Goal: Task Accomplishment & Management: Complete application form

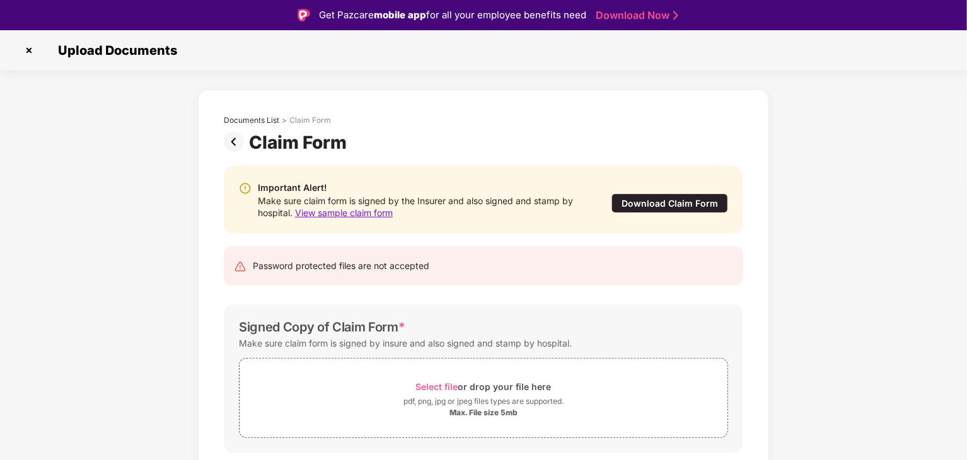
scroll to position [38, 0]
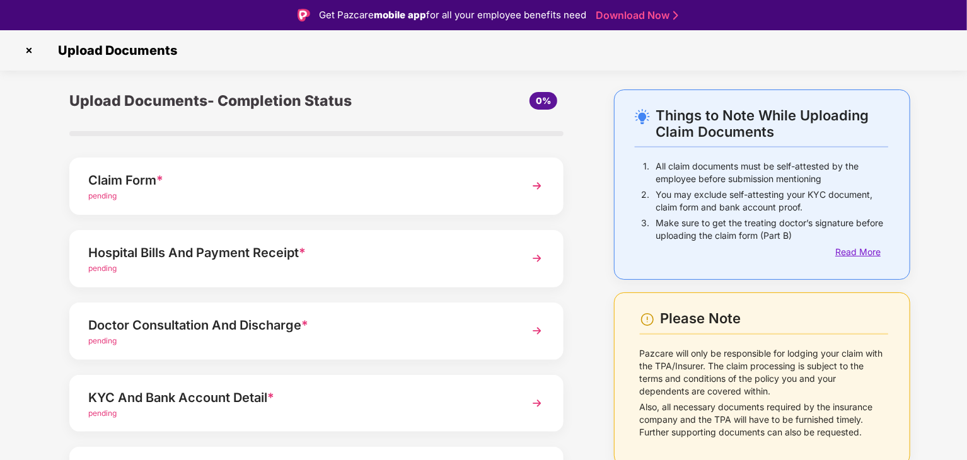
click at [862, 250] on div "Read More" at bounding box center [861, 252] width 53 height 14
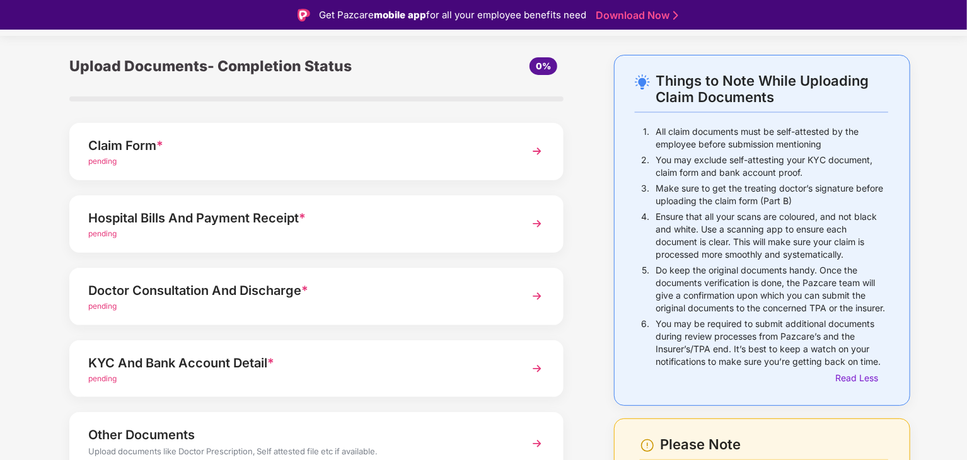
scroll to position [40, 0]
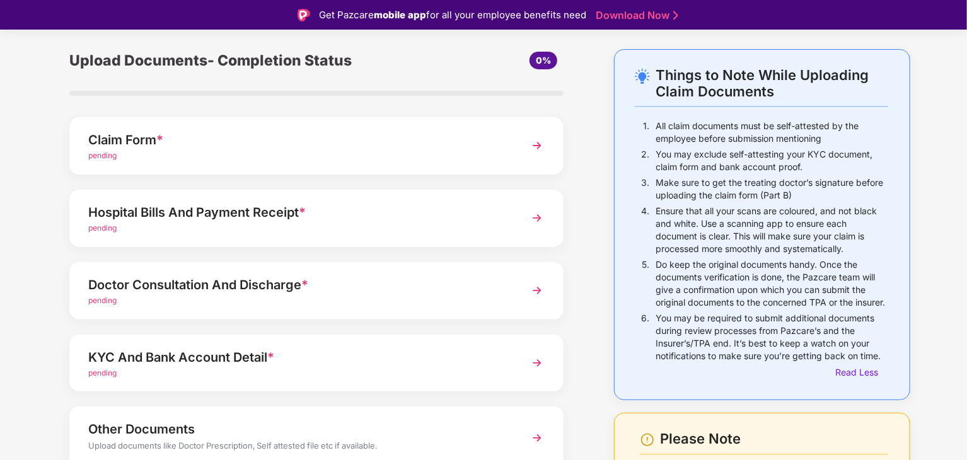
click at [492, 289] on div "Doctor Consultation And Discharge *" at bounding box center [297, 285] width 418 height 20
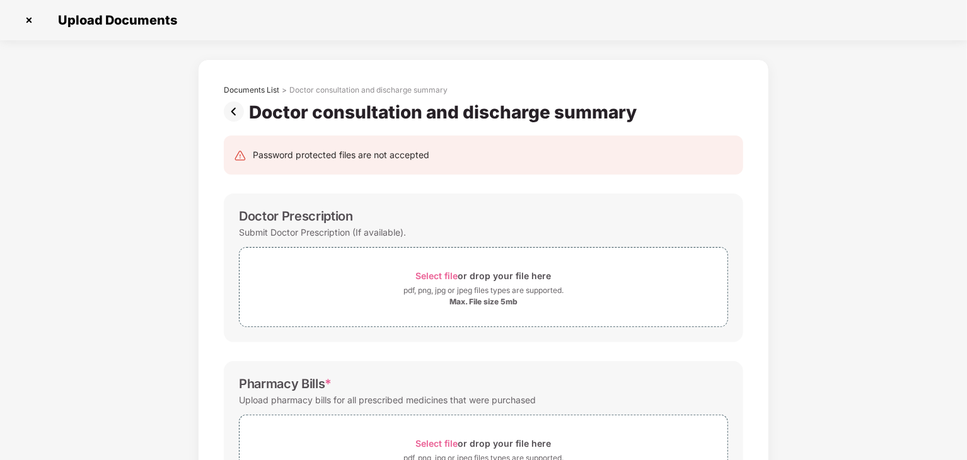
click at [229, 112] on img at bounding box center [236, 111] width 25 height 20
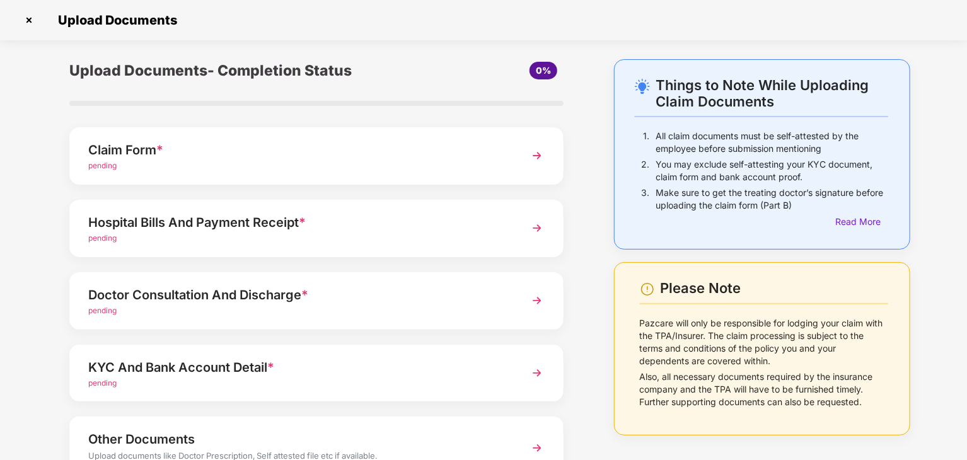
scroll to position [97, 0]
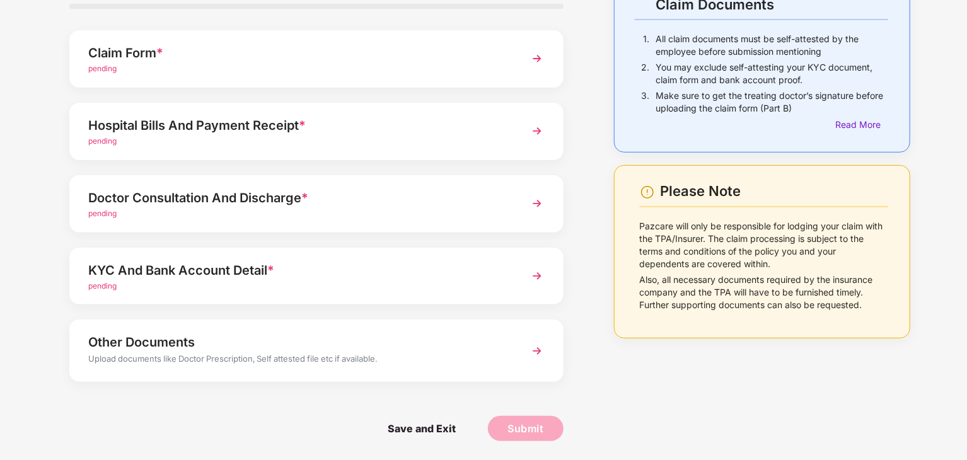
click at [272, 57] on div "Claim Form *" at bounding box center [297, 53] width 418 height 20
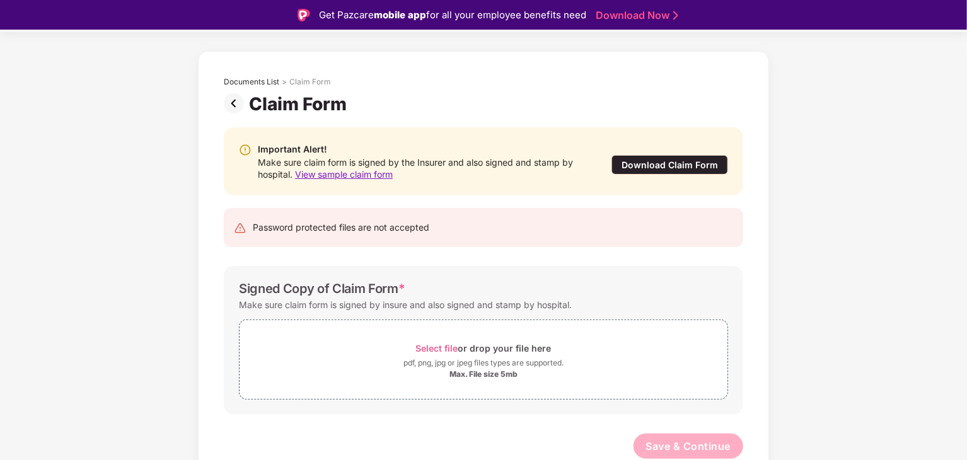
scroll to position [30, 0]
